Goal: Contribute content

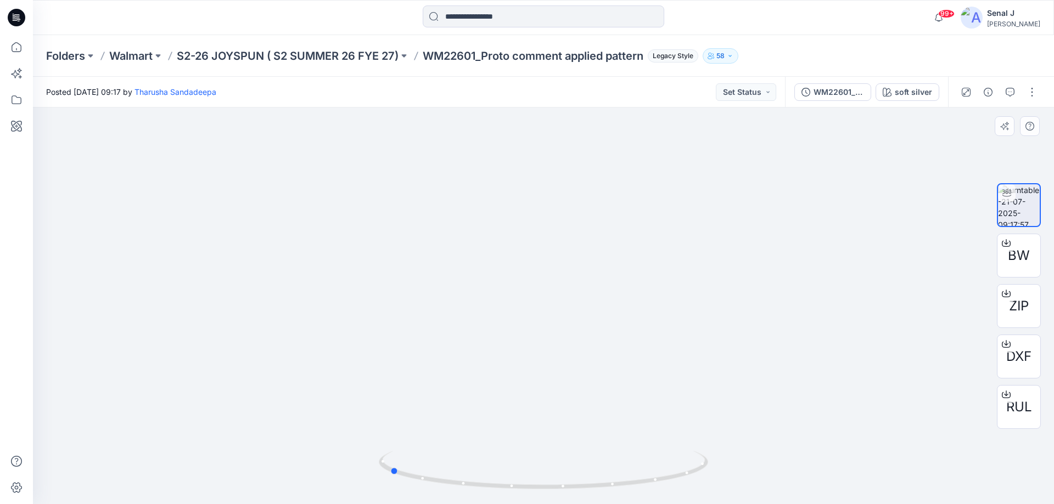
drag, startPoint x: 434, startPoint y: 481, endPoint x: 435, endPoint y: 450, distance: 31.3
click at [435, 450] on div at bounding box center [543, 476] width 329 height 55
click at [18, 45] on icon at bounding box center [16, 47] width 24 height 24
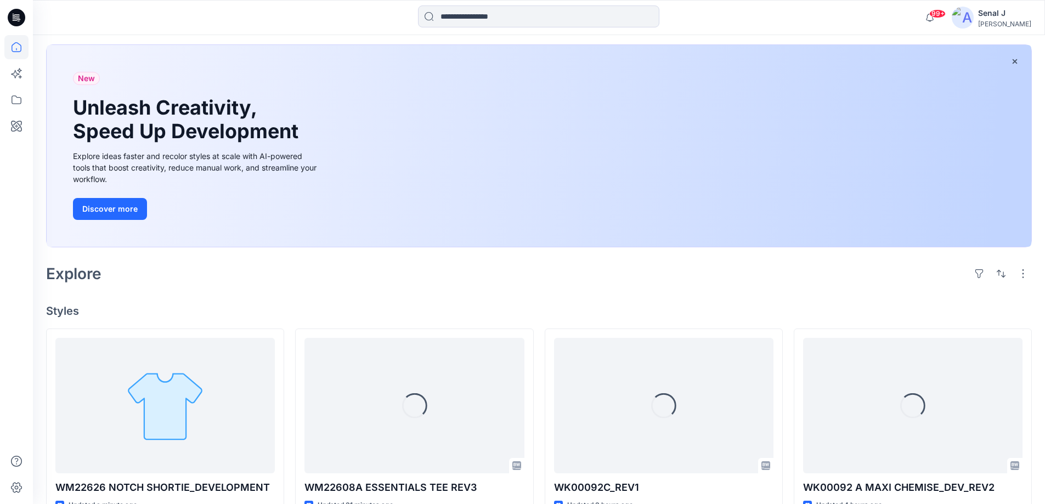
scroll to position [147, 0]
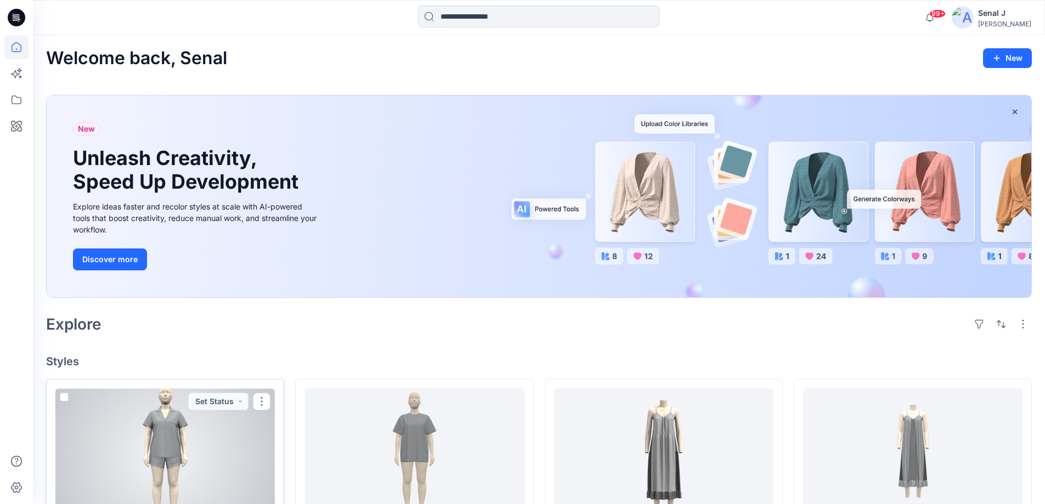
click at [170, 458] on div at bounding box center [165, 457] width 220 height 136
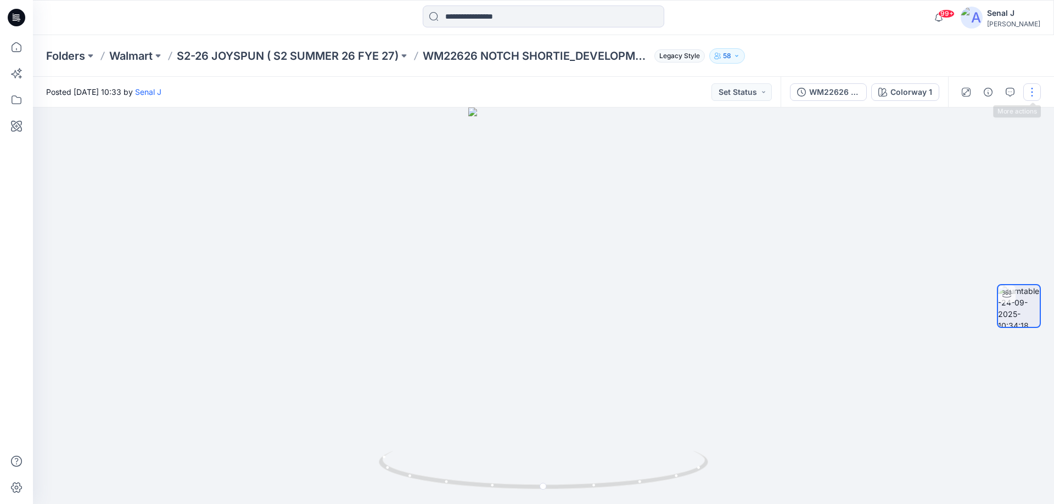
click at [1037, 95] on button "button" at bounding box center [1032, 92] width 18 height 18
click at [959, 118] on p "Edit" at bounding box center [962, 118] width 14 height 12
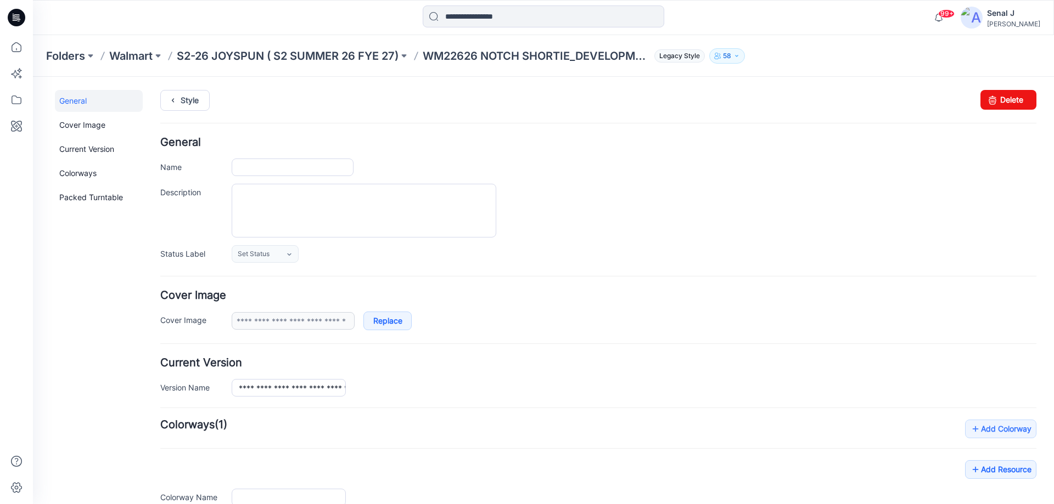
type input "**********"
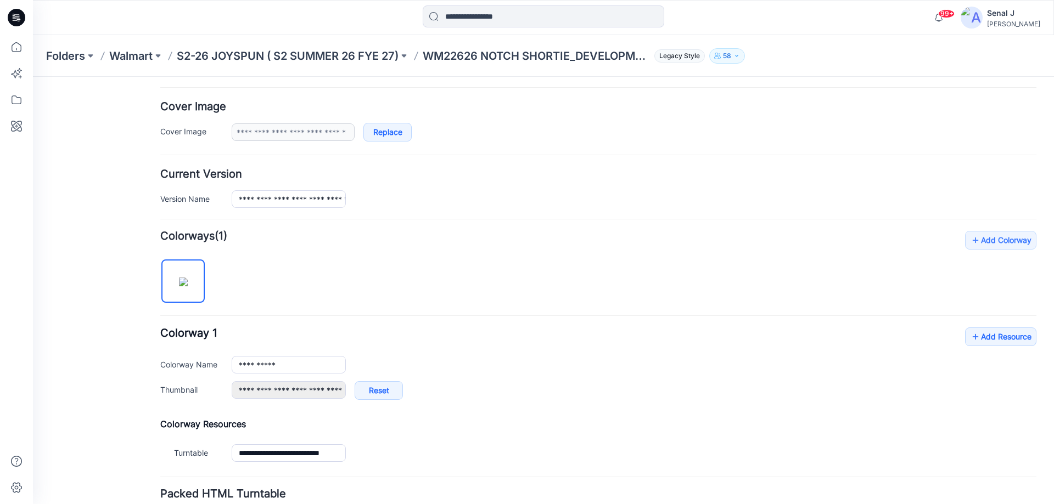
scroll to position [220, 0]
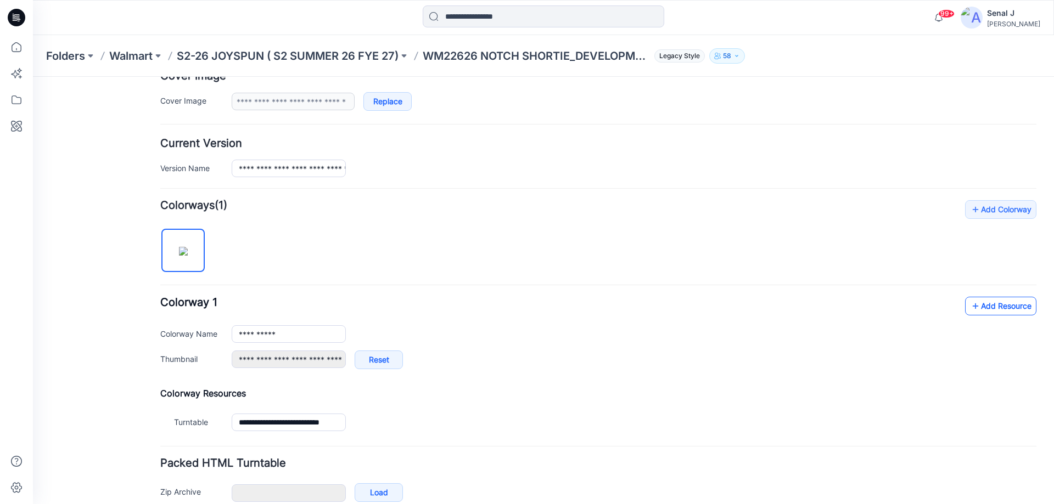
click at [1001, 305] on link "Add Resource" at bounding box center [1000, 306] width 71 height 19
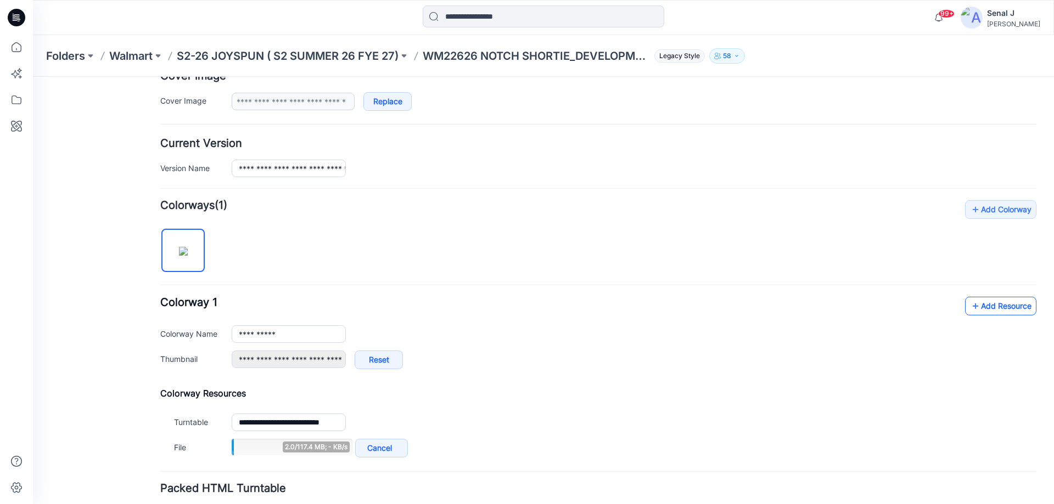
click at [970, 307] on icon at bounding box center [975, 306] width 11 height 18
click at [977, 302] on link "Add Resource" at bounding box center [1000, 306] width 71 height 19
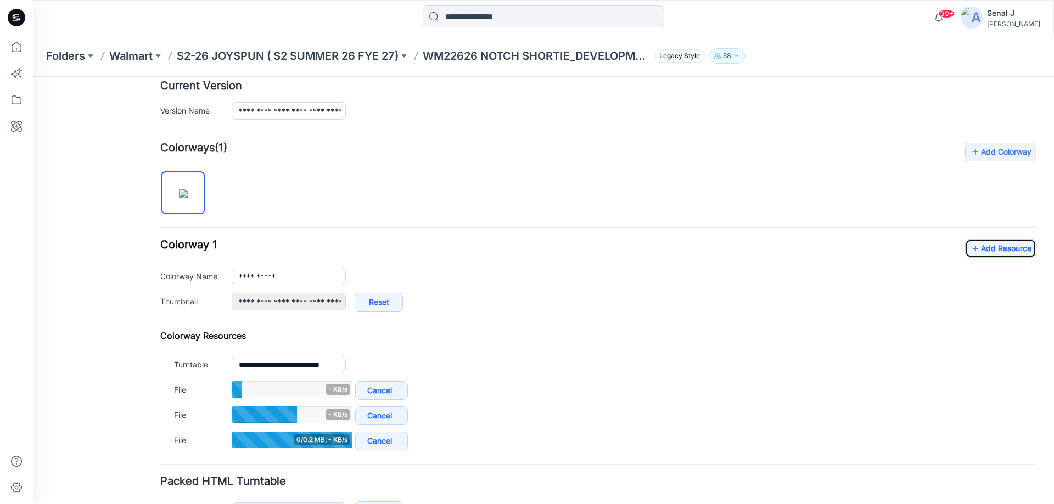
scroll to position [293, 0]
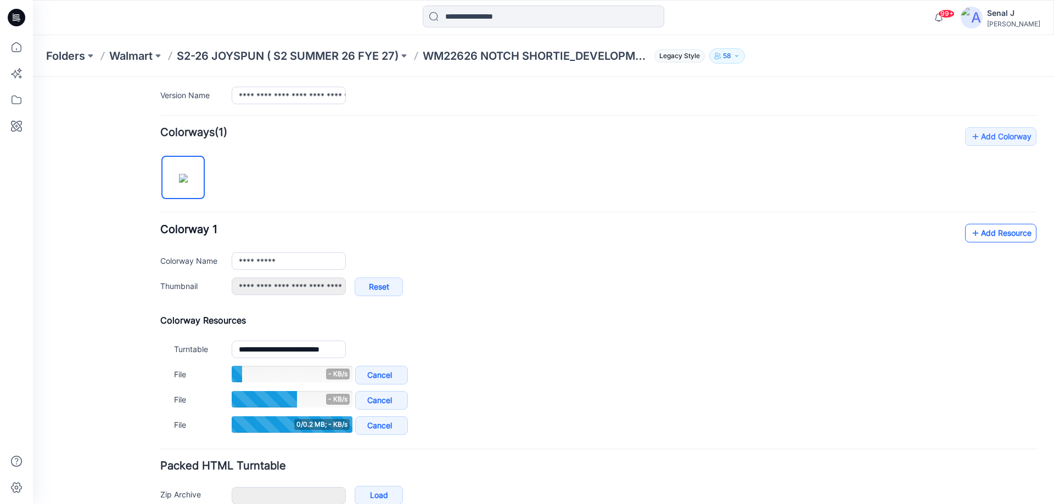
click at [971, 235] on icon at bounding box center [975, 233] width 11 height 18
click at [989, 233] on link "Add Resource" at bounding box center [1000, 233] width 71 height 19
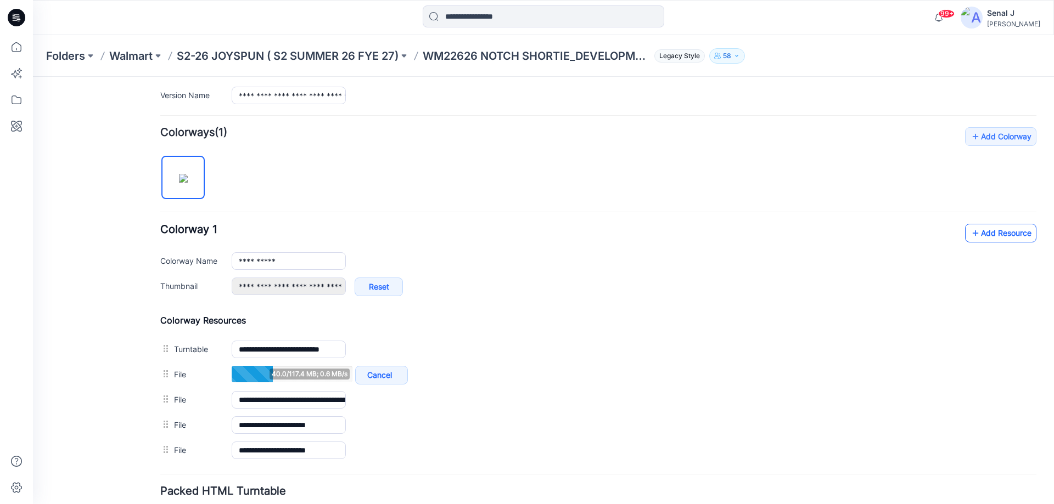
click at [976, 229] on link "Add Resource" at bounding box center [1000, 233] width 71 height 19
click at [980, 234] on link "Add Resource" at bounding box center [1000, 233] width 71 height 19
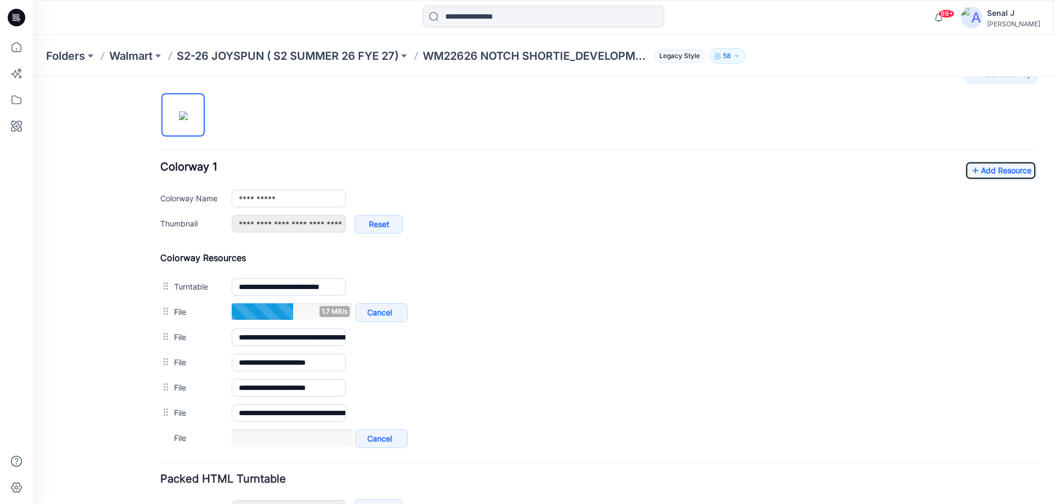
scroll to position [428, 0]
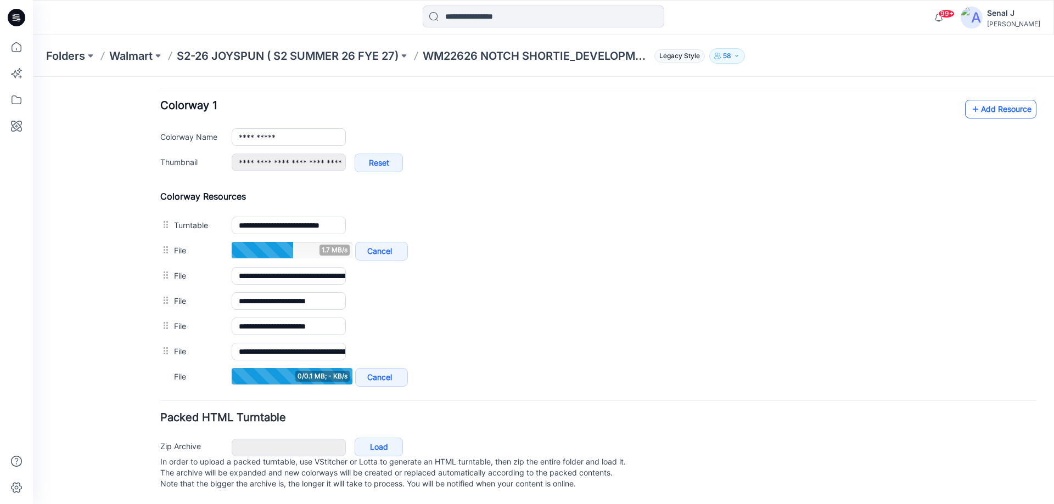
click at [977, 100] on link "Add Resource" at bounding box center [1000, 109] width 71 height 19
click at [977, 102] on link "Add Resource" at bounding box center [1000, 109] width 71 height 19
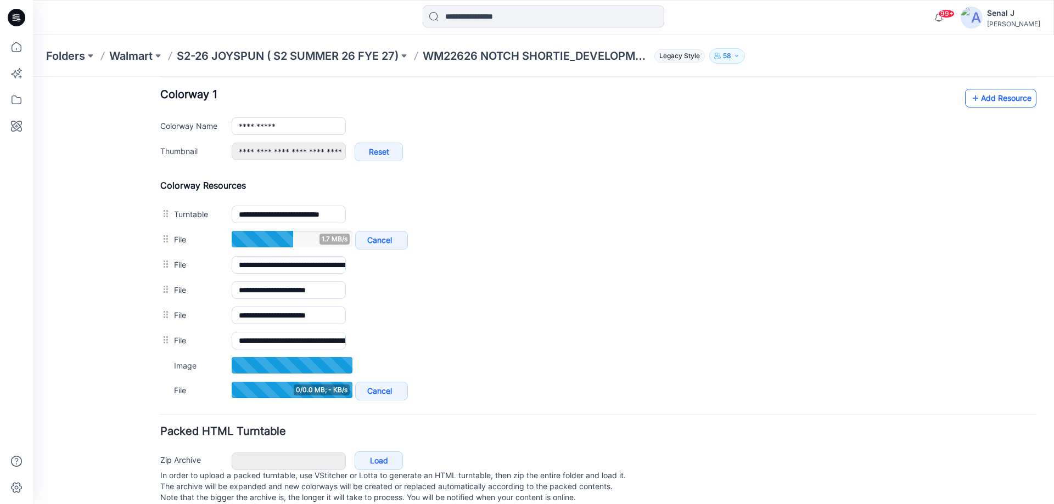
click at [983, 99] on link "Add Resource" at bounding box center [1000, 98] width 71 height 19
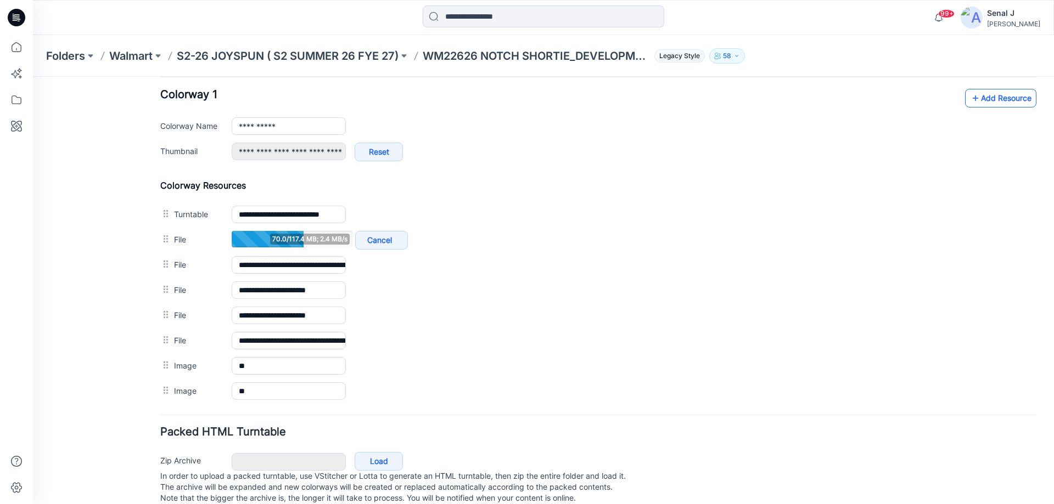
click at [976, 98] on link "Add Resource" at bounding box center [1000, 98] width 71 height 19
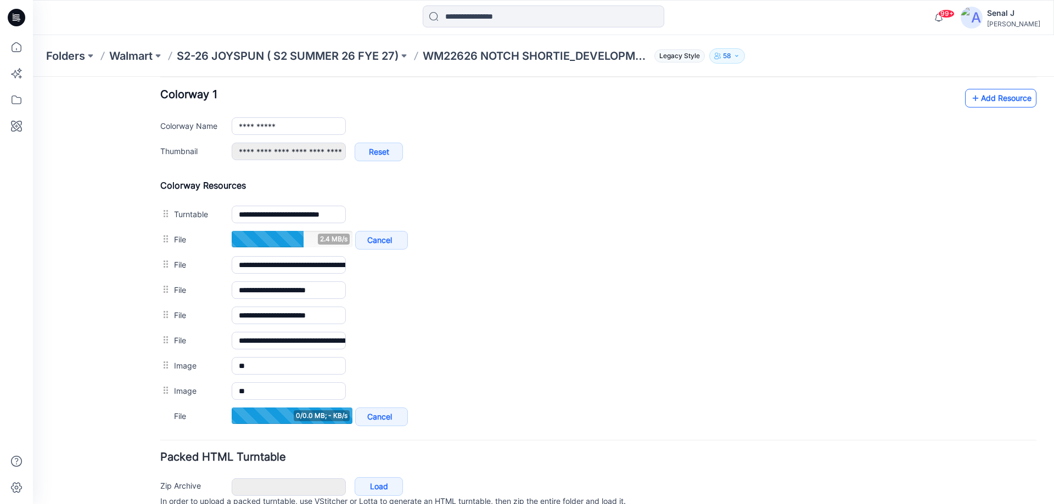
click at [992, 97] on link "Add Resource" at bounding box center [1000, 98] width 71 height 19
click at [970, 99] on icon at bounding box center [975, 98] width 11 height 18
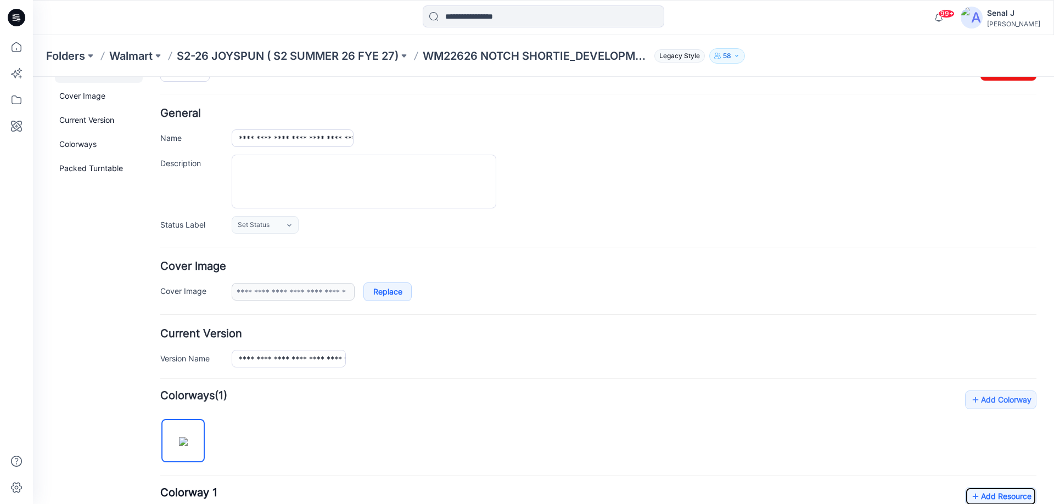
scroll to position [0, 0]
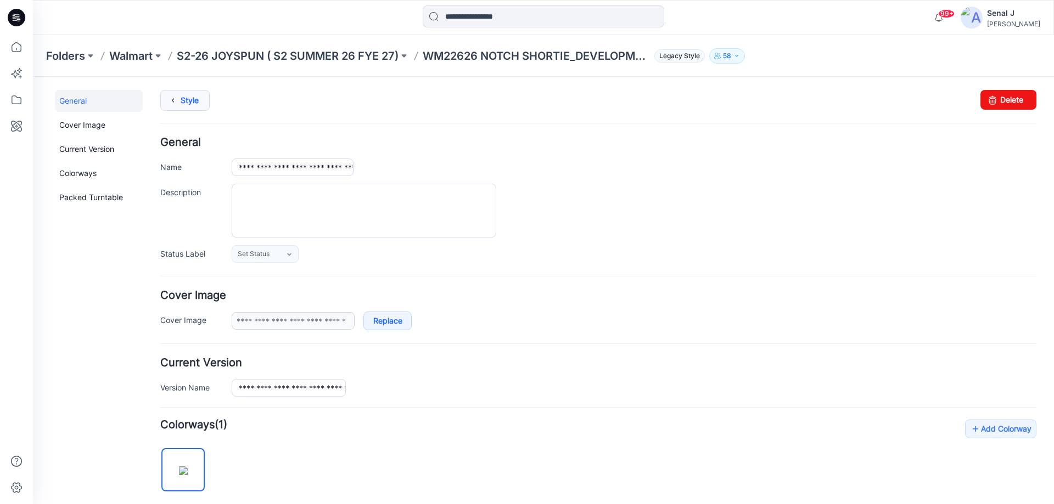
click at [183, 95] on link "Style" at bounding box center [184, 100] width 49 height 21
